Goal: Task Accomplishment & Management: Manage account settings

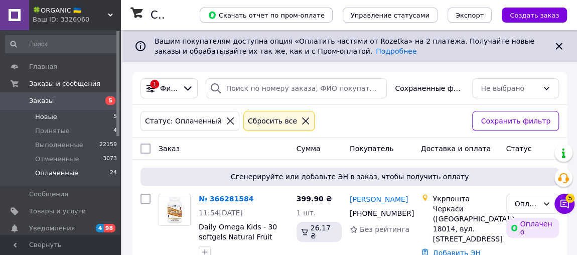
click at [62, 119] on li "Новые 5" at bounding box center [61, 117] width 123 height 14
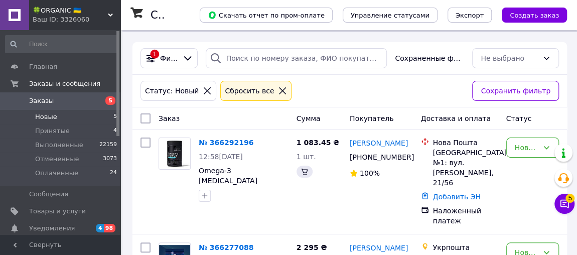
scroll to position [36, 0]
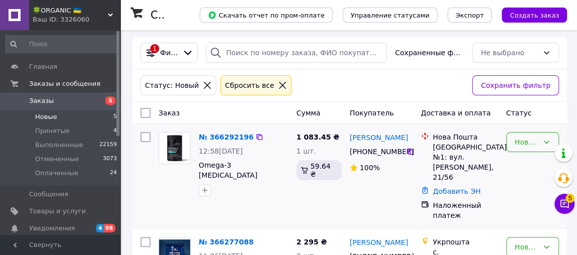
click at [523, 145] on div "Новый" at bounding box center [527, 142] width 24 height 11
click at [519, 162] on li "Принят" at bounding box center [533, 163] width 52 height 18
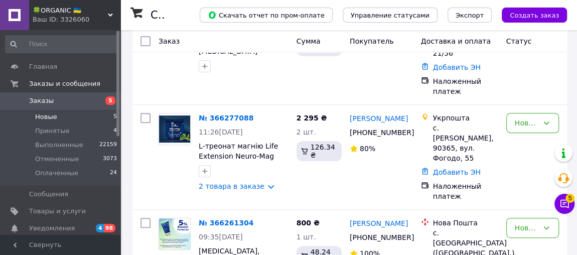
scroll to position [160, 0]
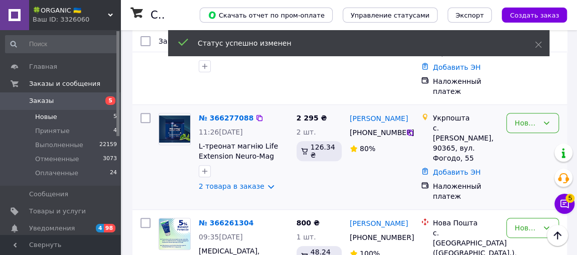
drag, startPoint x: 524, startPoint y: 111, endPoint x: 523, endPoint y: 117, distance: 6.2
click at [523, 117] on div "Новый" at bounding box center [527, 122] width 24 height 11
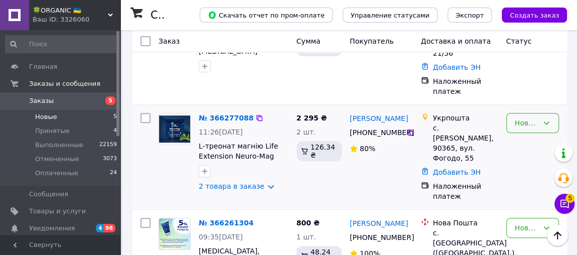
click at [521, 117] on div "Новый" at bounding box center [527, 122] width 24 height 11
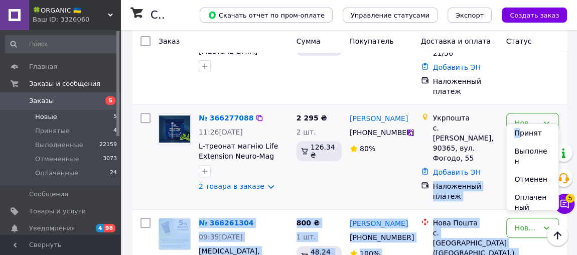
drag, startPoint x: 521, startPoint y: 133, endPoint x: 421, endPoint y: 169, distance: 106.3
click at [421, 169] on body "🍀ORGANIC 🇺🇦 Ваш ID: 3326060 Сайт 🍀ORGANIC 🇺🇦 Кабинет покупателя Проверить состо…" at bounding box center [288, 222] width 577 height 764
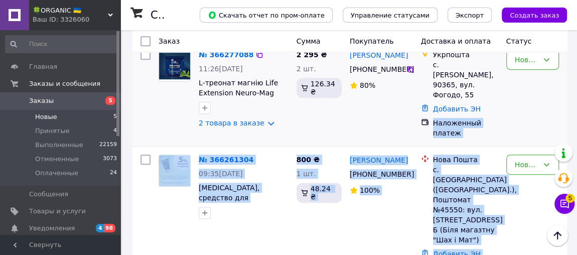
scroll to position [226, 0]
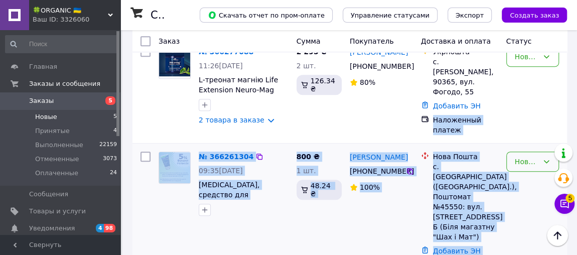
click at [524, 156] on div "Новый" at bounding box center [527, 161] width 24 height 11
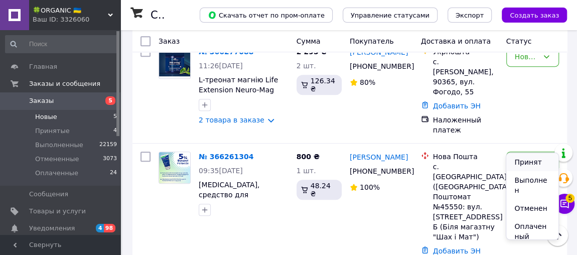
click at [523, 162] on li "Принят" at bounding box center [533, 162] width 52 height 18
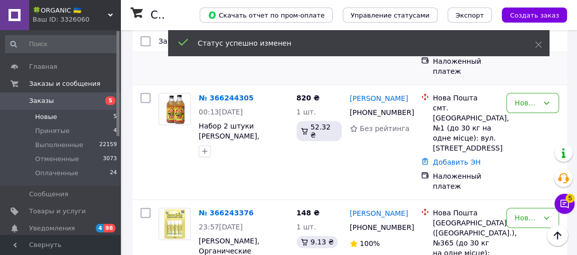
scroll to position [448, 0]
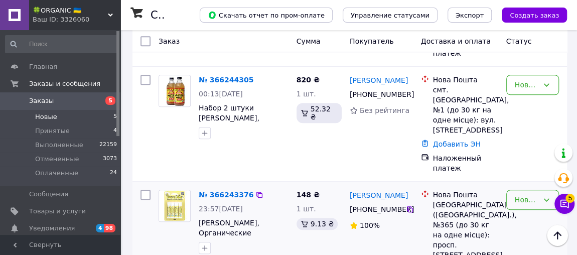
click at [522, 190] on div "Новый" at bounding box center [533, 200] width 53 height 20
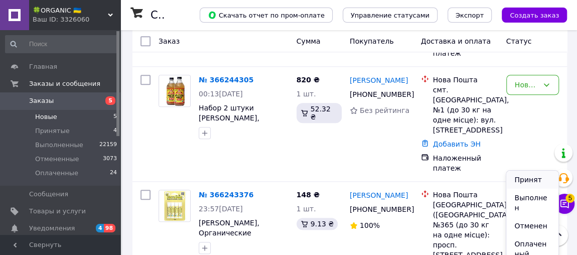
click at [519, 178] on li "Принят" at bounding box center [533, 180] width 52 height 18
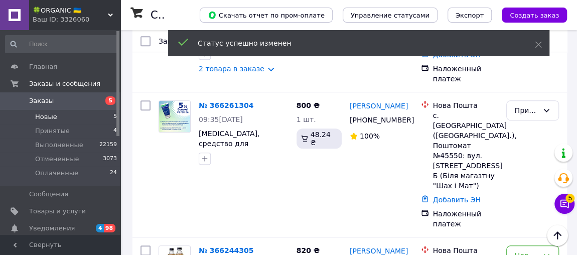
scroll to position [270, 0]
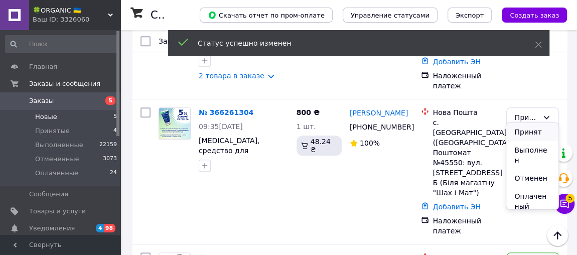
click at [530, 139] on li "Принят" at bounding box center [533, 132] width 52 height 18
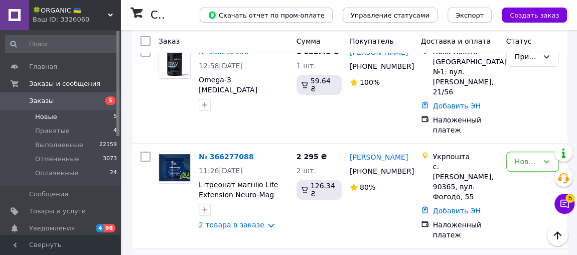
scroll to position [122, 0]
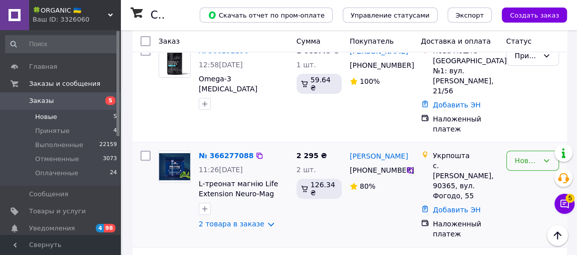
click at [524, 155] on div "Новый" at bounding box center [527, 160] width 24 height 11
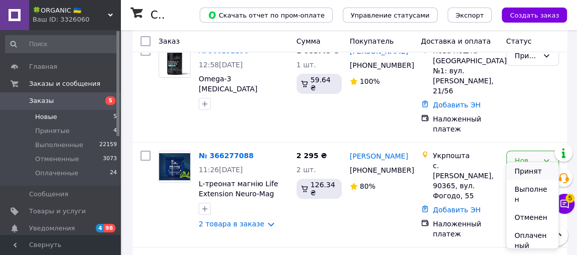
click at [519, 175] on li "Принят" at bounding box center [533, 171] width 52 height 18
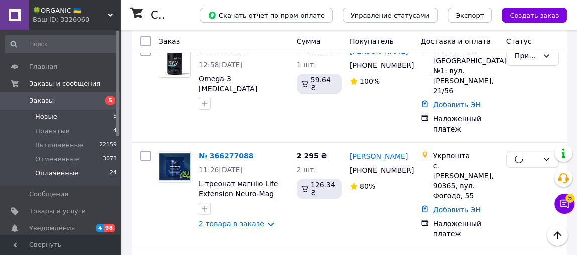
click at [79, 173] on li "Оплаченные 24" at bounding box center [61, 175] width 123 height 19
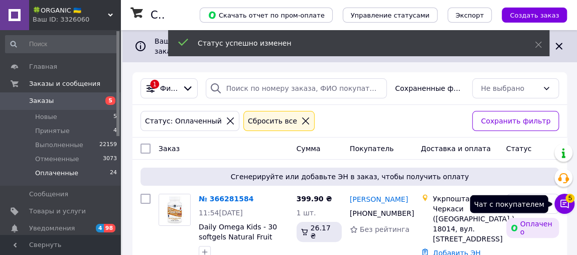
click at [564, 203] on icon at bounding box center [565, 204] width 9 height 9
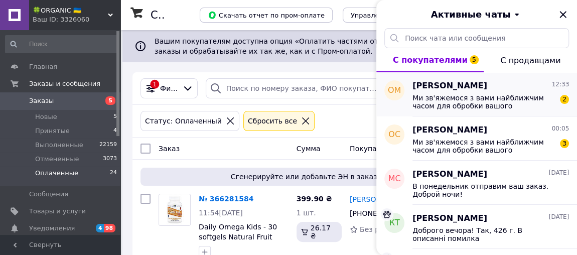
click at [513, 103] on span "Ми зв'яжемося з вами найближчим часом для обробки вашого замовлення. Якщо ваше …" at bounding box center [484, 102] width 143 height 16
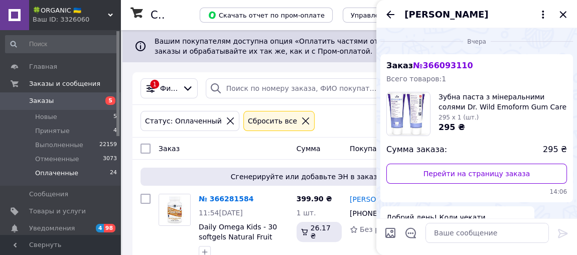
click at [438, 63] on span "№ 366093110" at bounding box center [443, 66] width 60 height 10
click at [460, 117] on span "295 x 1 (шт.)" at bounding box center [459, 117] width 40 height 7
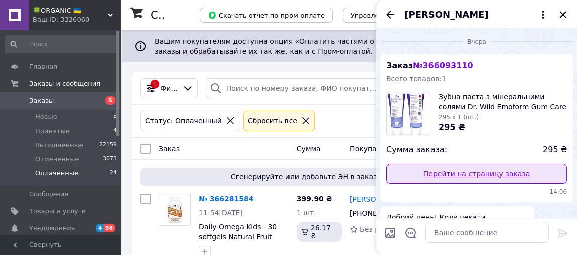
click at [459, 173] on link "Перейти на страницу заказа" at bounding box center [477, 174] width 181 height 20
click at [466, 179] on link "Перейти на страницу заказа" at bounding box center [477, 174] width 181 height 20
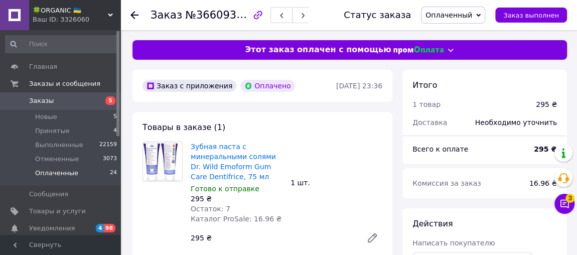
click at [61, 175] on span "Оплаченные" at bounding box center [56, 173] width 43 height 9
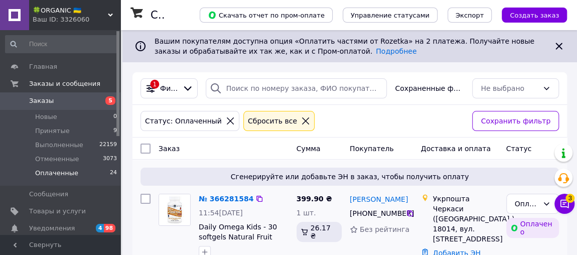
click at [284, 209] on div "11:54[DATE]" at bounding box center [244, 213] width 90 height 10
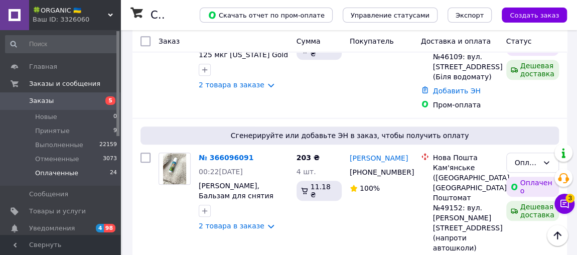
scroll to position [2261, 0]
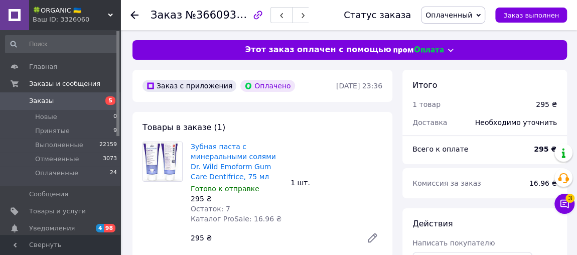
click at [322, 85] on div "Заказ с приложения Оплачено" at bounding box center [239, 86] width 196 height 16
drag, startPoint x: 386, startPoint y: 87, endPoint x: 319, endPoint y: 85, distance: 66.8
click at [319, 85] on div "Заказ с приложения Оплачено 10.10.2025 • 23:36" at bounding box center [263, 86] width 260 height 32
click at [355, 153] on div "Зубная паста с минеральными солями Dr. Wild Emoform Gum Care Dentifrice, 75 мл …" at bounding box center [287, 195] width 200 height 110
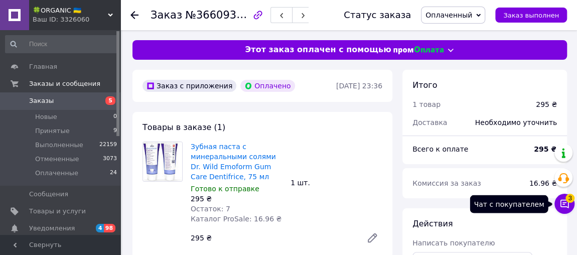
click at [571, 203] on button "Чат с покупателем 3" at bounding box center [565, 204] width 20 height 20
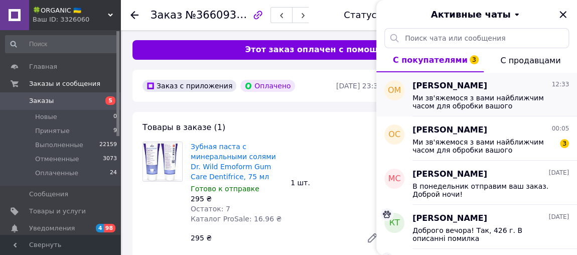
click at [479, 106] on span "Ми зв'яжемося з вами найближчим часом для обробки вашого замовлення. Якщо ваше …" at bounding box center [484, 102] width 143 height 16
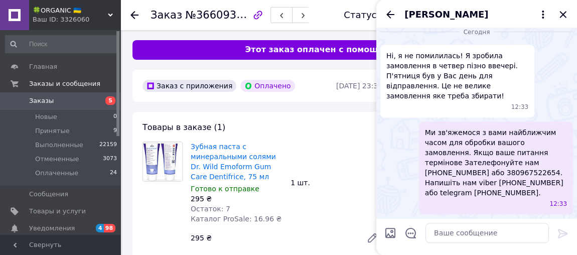
scroll to position [585, 0]
click at [453, 234] on textarea at bounding box center [488, 233] width 124 height 20
click at [396, 165] on div "Ми зв'яжемося з вами найближчим часом для обробки вашого замовлення. Якщо ваше …" at bounding box center [477, 168] width 193 height 93
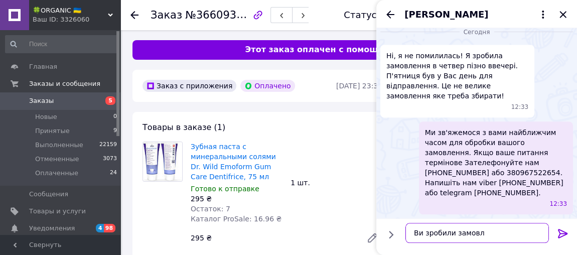
click at [485, 243] on textarea "Ви зробили замовл" at bounding box center [478, 233] width 144 height 20
paste textarea "20451269136342"
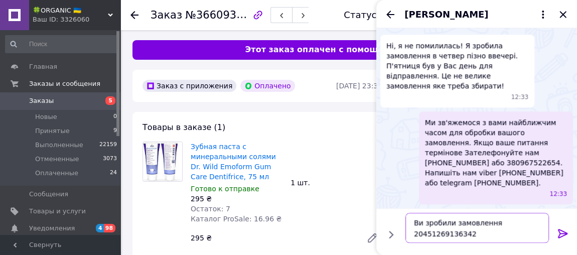
drag, startPoint x: 442, startPoint y: 229, endPoint x: 447, endPoint y: 238, distance: 9.7
click at [447, 238] on textarea "Ви зробили замовлення 20451269136342" at bounding box center [478, 228] width 144 height 30
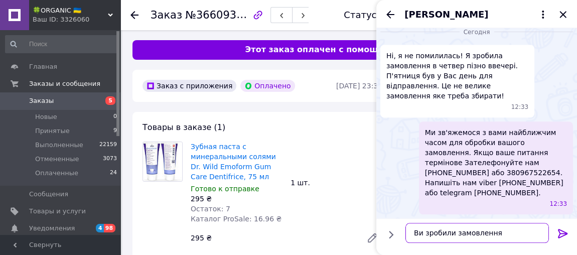
scroll to position [0, 0]
drag, startPoint x: 329, startPoint y: 83, endPoint x: 362, endPoint y: 87, distance: 33.3
click at [362, 87] on time "10.10.2025 • 23:36" at bounding box center [359, 86] width 46 height 8
click at [341, 99] on div "Заказ с приложения Оплачено 10.10.2025 • 23:36" at bounding box center [263, 86] width 260 height 32
click at [493, 236] on textarea "Ви зробили замовлення" at bounding box center [478, 233] width 144 height 20
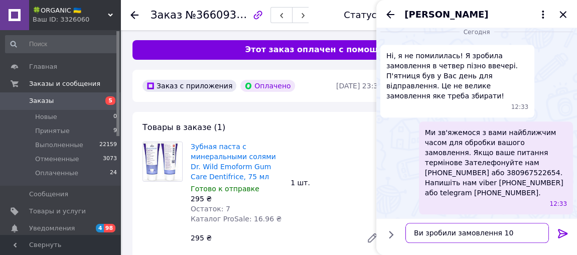
type textarea "Ви зробили замовлення 10"
click at [356, 147] on div "Зубная паста с минеральными солями Dr. Wild Emoform Gum Care Dentifrice, 75 мл …" at bounding box center [287, 195] width 200 height 110
click at [565, 11] on icon "Закрыть" at bounding box center [563, 14] width 7 height 7
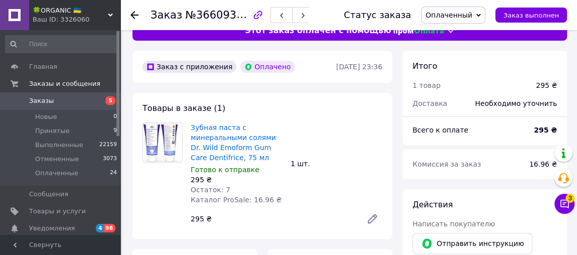
scroll to position [14, 0]
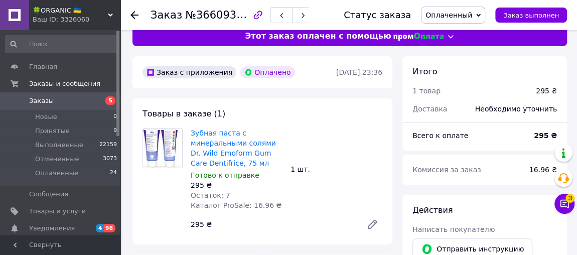
drag, startPoint x: 325, startPoint y: 69, endPoint x: 382, endPoint y: 77, distance: 57.7
click at [382, 77] on div "10.10.2025 • 23:36" at bounding box center [359, 72] width 48 height 12
copy time "10.10.2025 • 23:36"
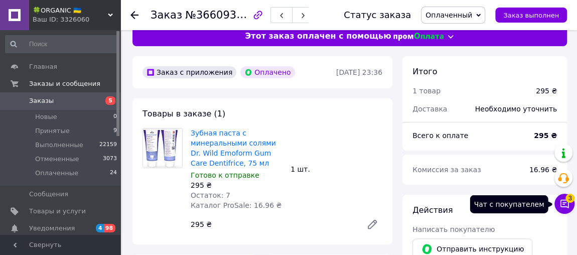
click at [566, 203] on icon at bounding box center [565, 204] width 10 height 10
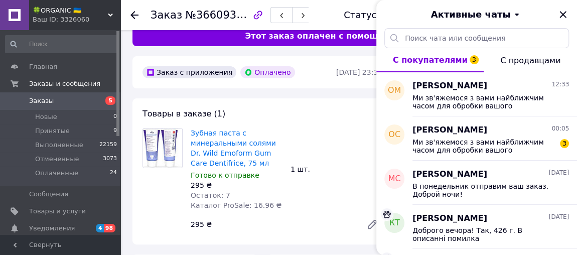
click at [367, 135] on div "Зубная паста с минеральными солями Dr. Wild Emoform Gum Care Dentifrice, 75 мл …" at bounding box center [287, 181] width 200 height 110
click at [564, 18] on icon "Закрыть" at bounding box center [563, 15] width 12 height 12
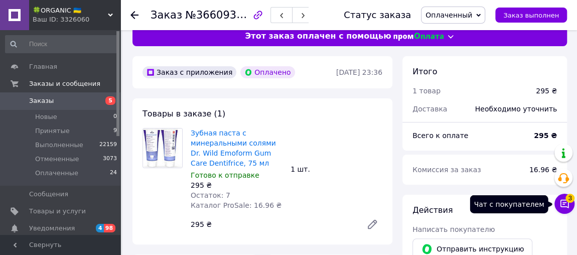
click at [572, 199] on span "3" at bounding box center [570, 198] width 9 height 9
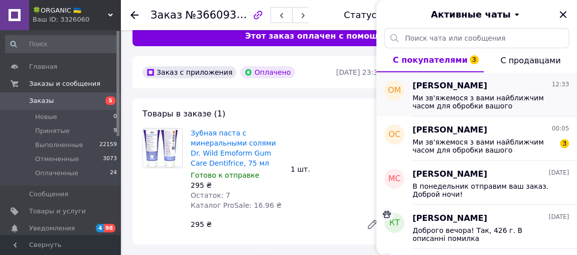
click at [484, 100] on span "Ми зв'яжемося з вами найближчим часом для обробки вашого замовлення. Якщо ваше …" at bounding box center [484, 102] width 143 height 16
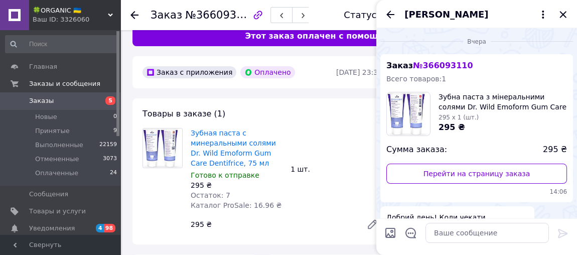
scroll to position [585, 0]
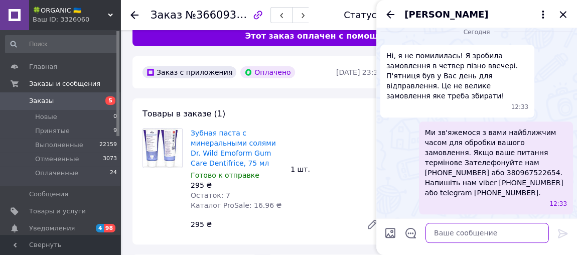
click at [465, 227] on textarea at bounding box center [488, 233] width 124 height 20
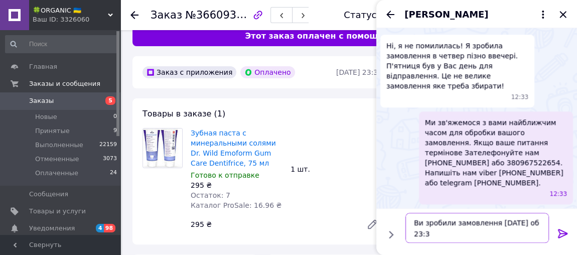
type textarea "Ви зробили замовлення [DATE] 23:36"
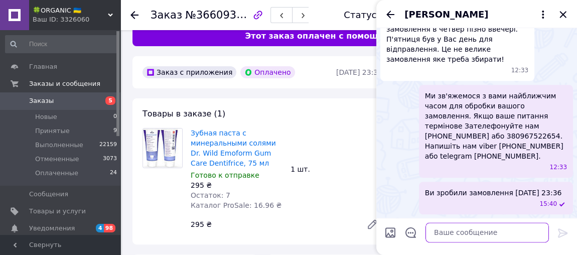
scroll to position [622, 0]
click at [422, 234] on textarea "В пятницю" at bounding box center [478, 233] width 144 height 20
click at [459, 239] on textarea "В п'ятницю" at bounding box center [478, 233] width 144 height 20
type textarea "В п'ятницю пізно ввечері"
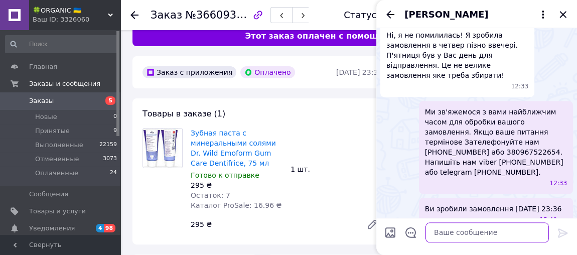
scroll to position [649, 0]
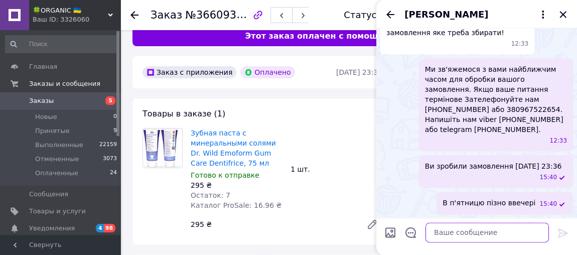
click at [485, 240] on textarea at bounding box center [488, 233] width 124 height 20
type textarea "Сьогодні неділя"
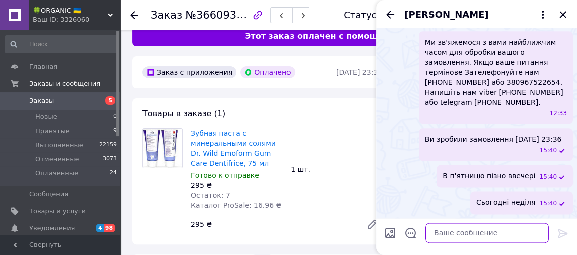
scroll to position [675, 0]
click at [571, 15] on div "[PERSON_NAME]" at bounding box center [477, 14] width 201 height 28
click at [560, 15] on icon "Закрыть" at bounding box center [563, 15] width 12 height 12
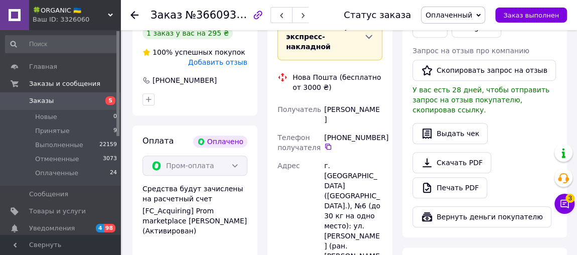
scroll to position [256, 0]
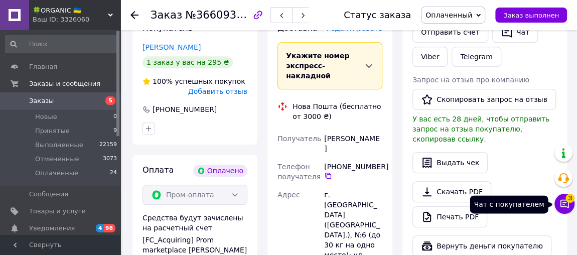
click at [561, 210] on button "Чат с покупателем 3" at bounding box center [565, 204] width 20 height 20
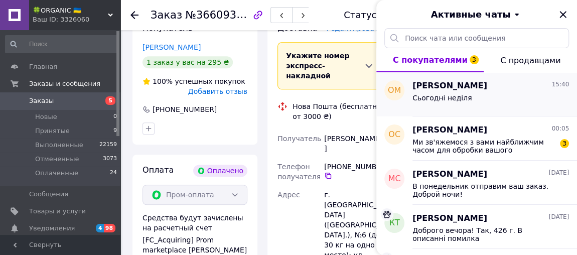
click at [464, 80] on span "[PERSON_NAME]" at bounding box center [450, 86] width 75 height 12
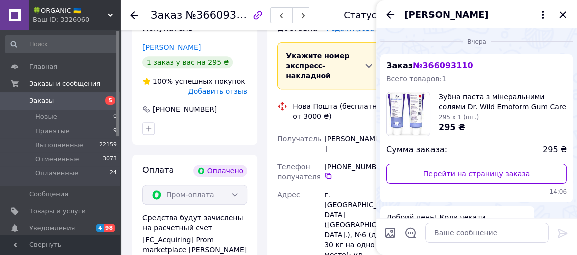
scroll to position [675, 0]
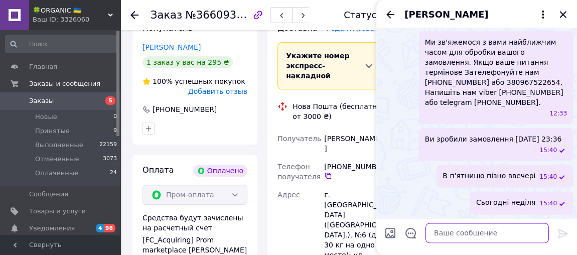
click at [455, 228] on textarea at bounding box center [488, 233] width 124 height 20
type textarea "В"
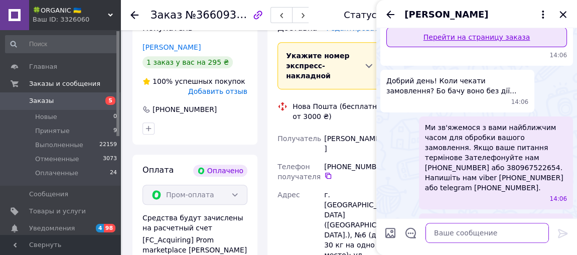
scroll to position [99, 0]
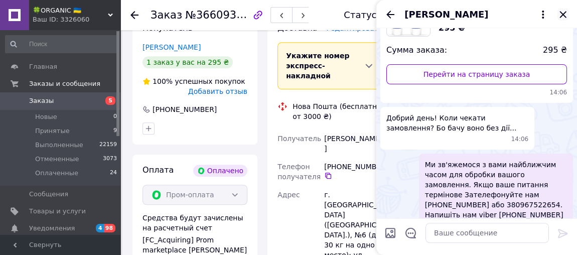
click at [564, 16] on icon "Закрыть" at bounding box center [563, 14] width 7 height 7
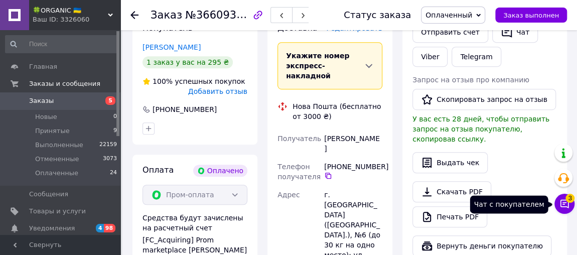
click at [557, 208] on button "Чат с покупателем 3" at bounding box center [565, 204] width 20 height 20
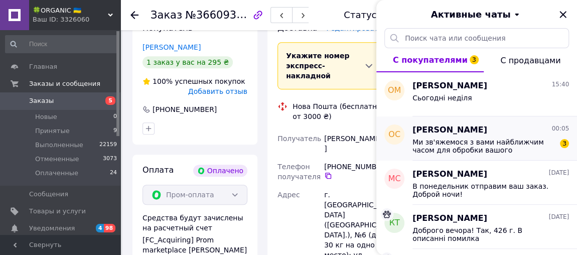
click at [450, 151] on span "Ми зв'яжемося з вами найближчим часом для обробки вашого замовлення. Якщо ваше …" at bounding box center [484, 146] width 143 height 16
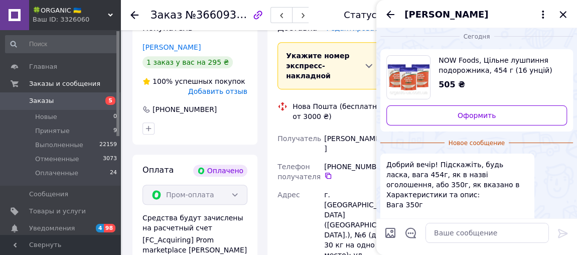
scroll to position [0, 0]
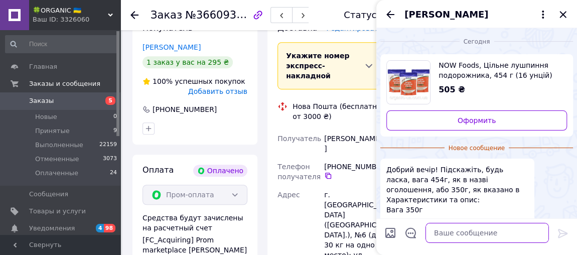
click at [464, 224] on textarea at bounding box center [488, 233] width 124 height 20
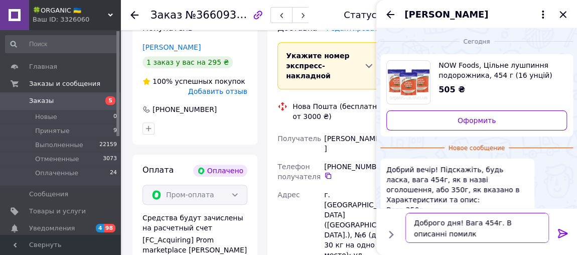
type textarea "Доброго дня! Вага 454г. В описанні помилка"
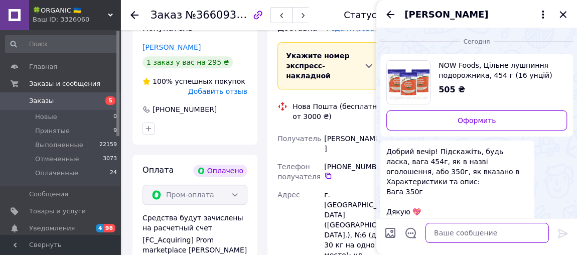
scroll to position [142, 0]
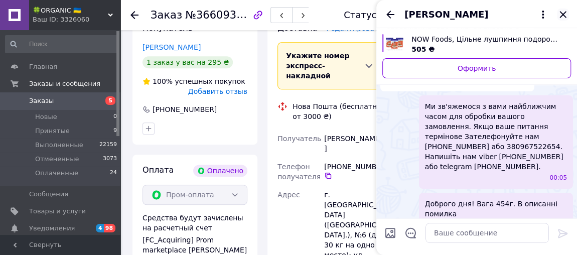
click at [557, 15] on icon "Закрыть" at bounding box center [563, 15] width 12 height 12
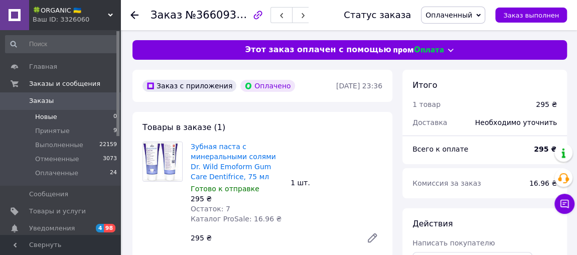
click at [52, 122] on li "Новые 0" at bounding box center [61, 117] width 123 height 14
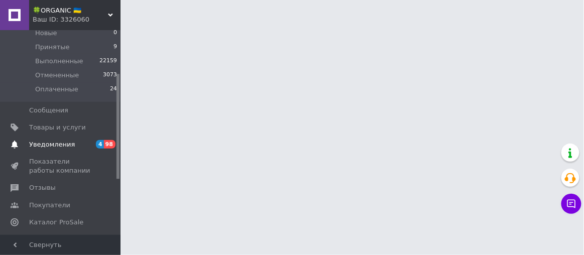
click at [58, 140] on span "Уведомления" at bounding box center [52, 144] width 46 height 9
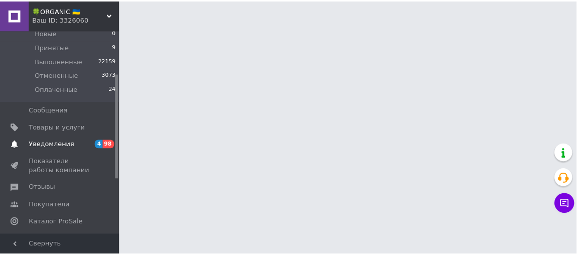
scroll to position [82, 0]
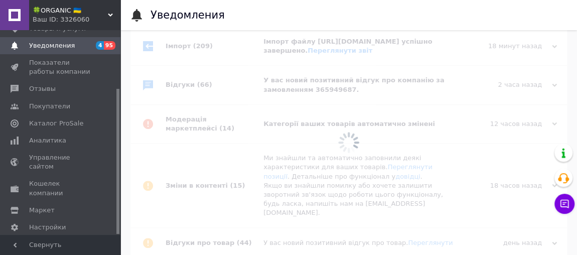
scroll to position [66, 0]
